Goal: Information Seeking & Learning: Find specific fact

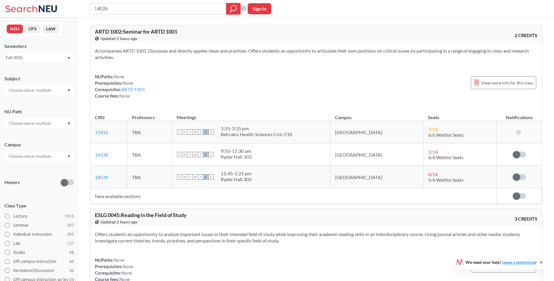
drag, startPoint x: 0, startPoint y: 0, endPoint x: 75, endPoint y: 11, distance: 76.1
click at [75, 11] on div "14539 Phrase search guarantees the exact search appears in the results. Ex. If …" at bounding box center [277, 9] width 554 height 18
type input "10496"
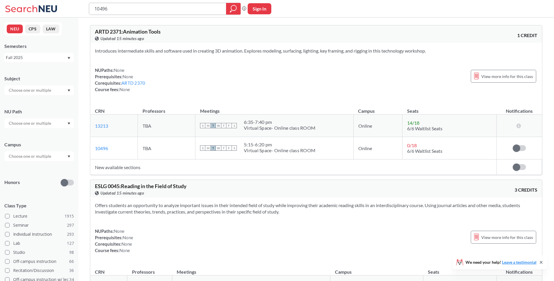
click at [123, 5] on input "10496" at bounding box center [158, 9] width 128 height 10
drag, startPoint x: 123, startPoint y: 5, endPoint x: 31, endPoint y: 16, distance: 93.0
click at [31, 17] on div "10496 Phrase search guarantees the exact search appears in the results. Ex. If …" at bounding box center [277, 9] width 554 height 18
paste input "4833"
type input "14833"
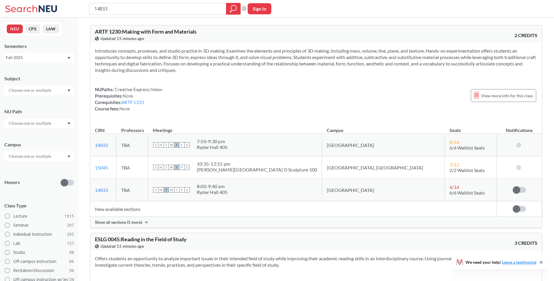
click at [127, 225] on span "Show all sections (5 more)" at bounding box center [118, 222] width 47 height 5
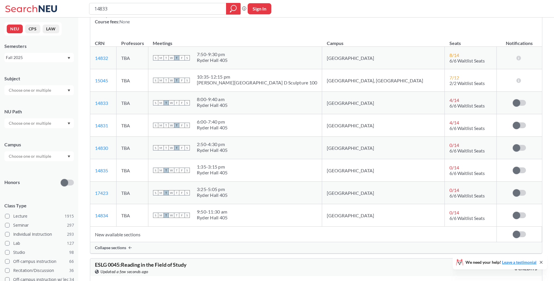
scroll to position [88, 0]
click at [142, 12] on input "14833" at bounding box center [158, 9] width 128 height 10
drag, startPoint x: 147, startPoint y: 9, endPoint x: 58, endPoint y: 11, distance: 88.5
click at [58, 11] on div "14833 Phrase search guarantees the exact search appears in the results. Ex. If …" at bounding box center [277, 9] width 554 height 18
type input "[PERSON_NAME]"
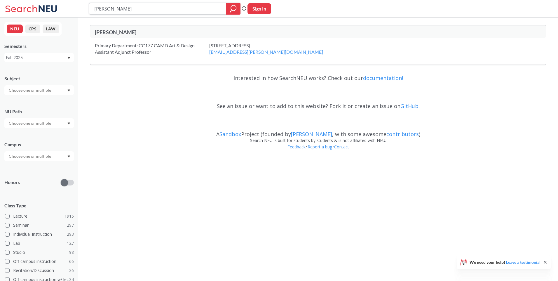
click at [158, 10] on input "[PERSON_NAME]" at bounding box center [158, 9] width 128 height 10
drag, startPoint x: 160, startPoint y: 11, endPoint x: 69, endPoint y: 9, distance: 91.4
click at [69, 9] on div "[PERSON_NAME] Phrase search guarantees the exact search appears in the results.…" at bounding box center [279, 9] width 558 height 18
paste input "20321"
type input "20321"
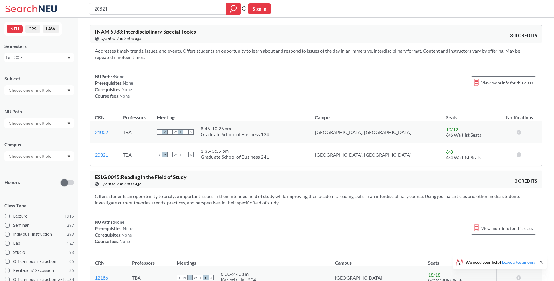
click at [296, 75] on div "NUPaths: None Prerequisites: None Corequisites: None Course fees: None View mor…" at bounding box center [316, 86] width 442 height 26
